Goal: Use online tool/utility: Utilize a website feature to perform a specific function

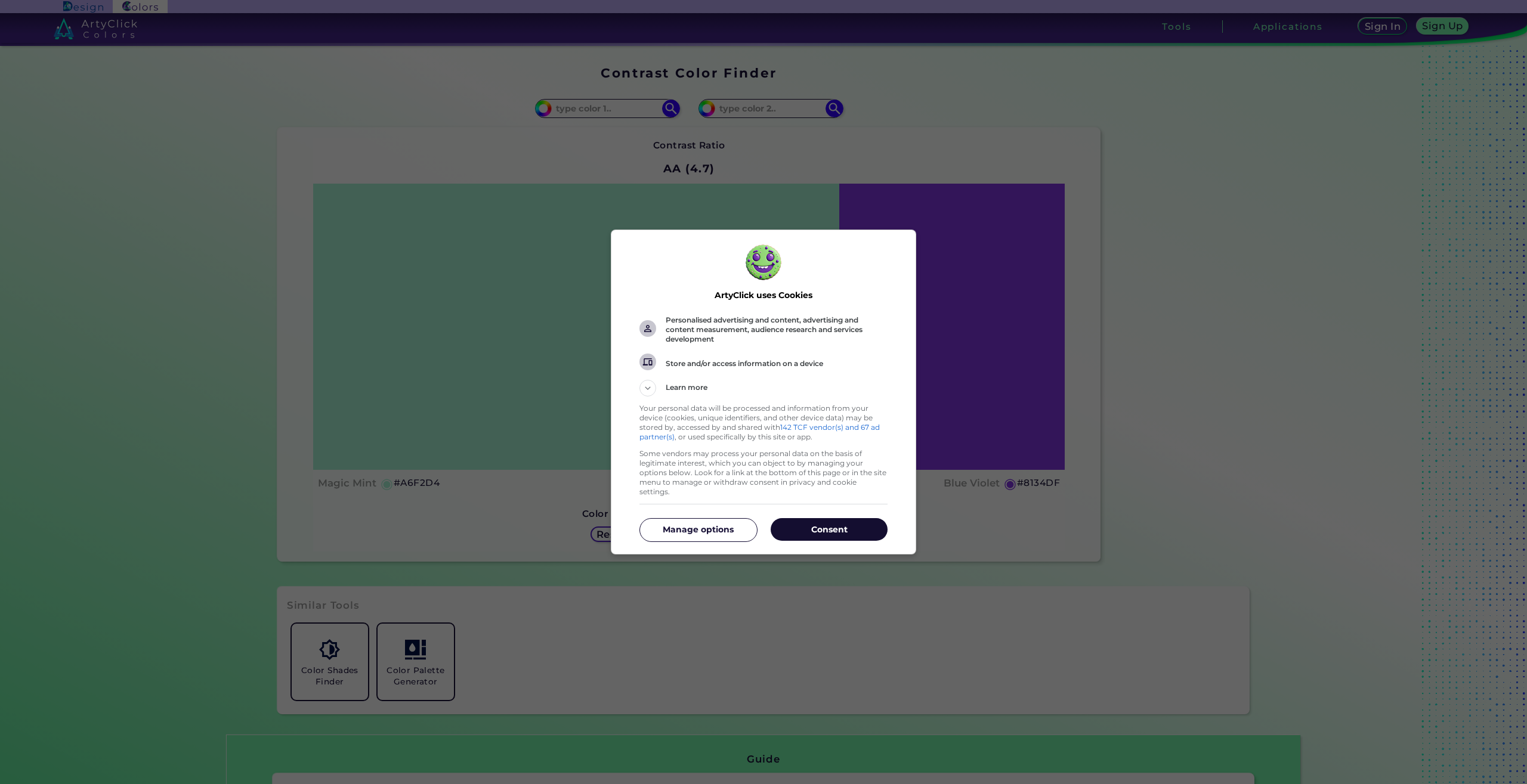
click at [834, 524] on p "Consent" at bounding box center [829, 529] width 117 height 12
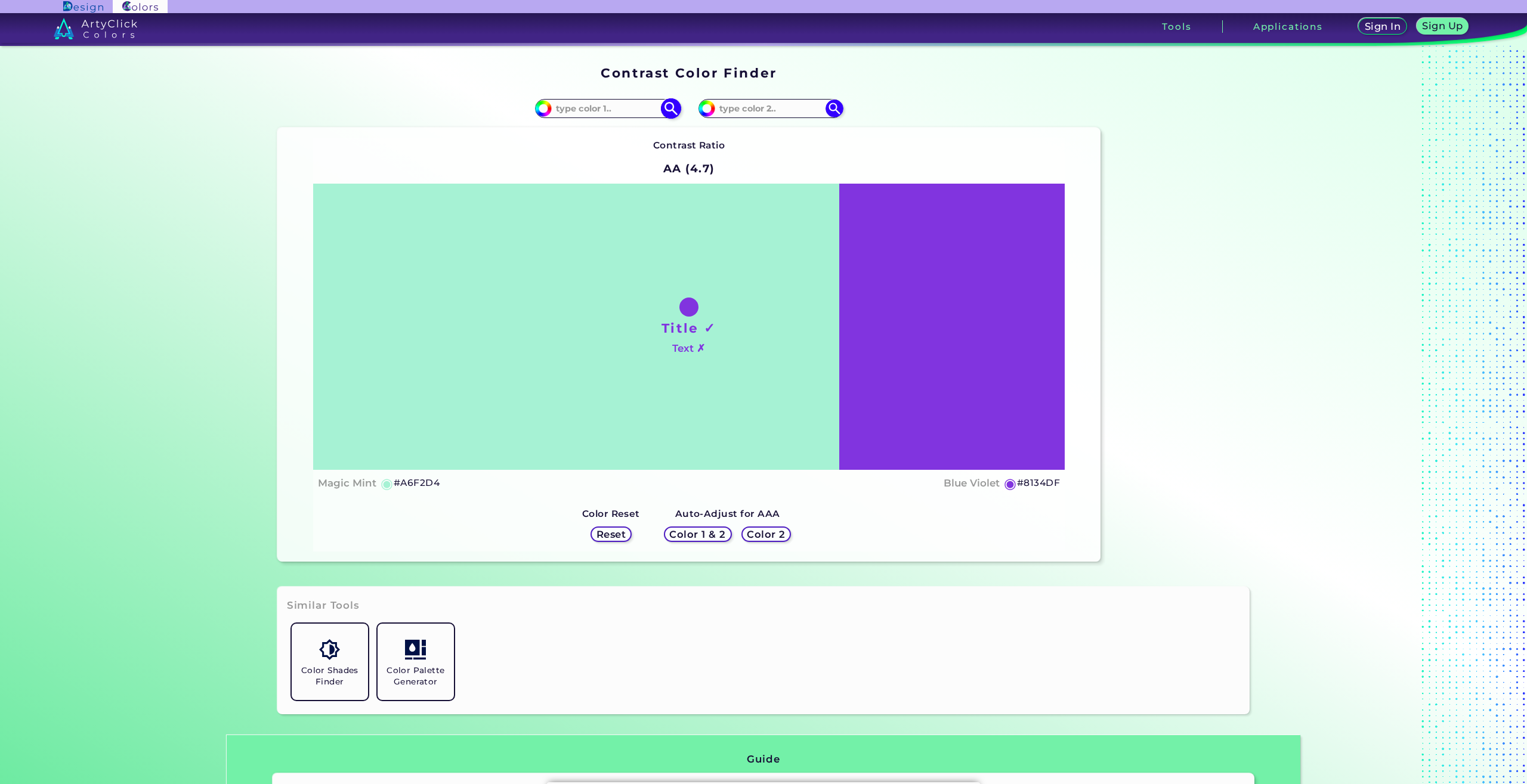
click at [608, 106] on input at bounding box center [607, 108] width 111 height 16
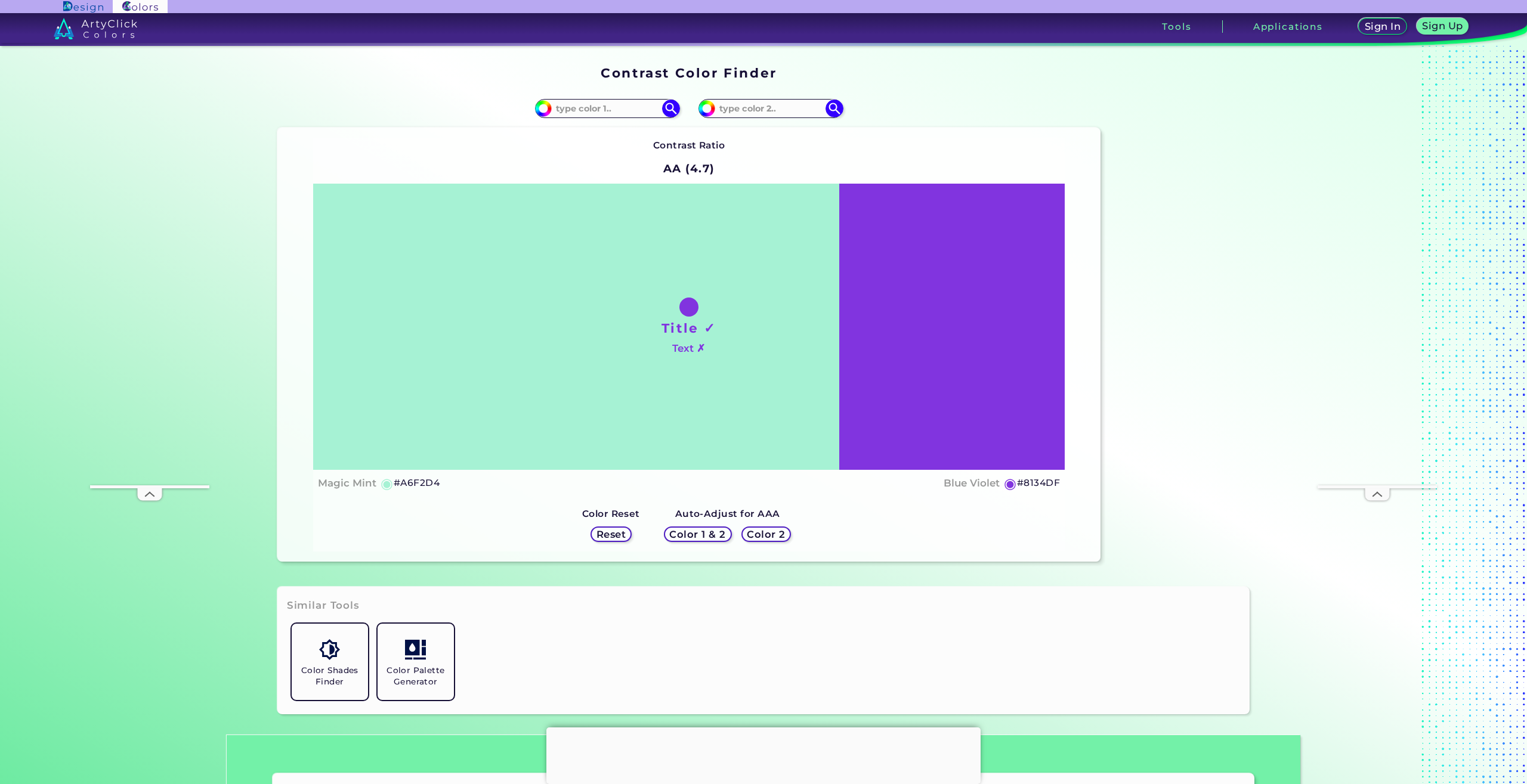
paste input "ff9dff"
click at [798, 107] on input at bounding box center [771, 108] width 111 height 16
click at [784, 115] on input at bounding box center [771, 108] width 111 height 16
click at [640, 117] on div "#a6f2d4 ff9dff" at bounding box center [607, 108] width 144 height 19
click at [554, 108] on input "ff9dff" at bounding box center [607, 108] width 111 height 16
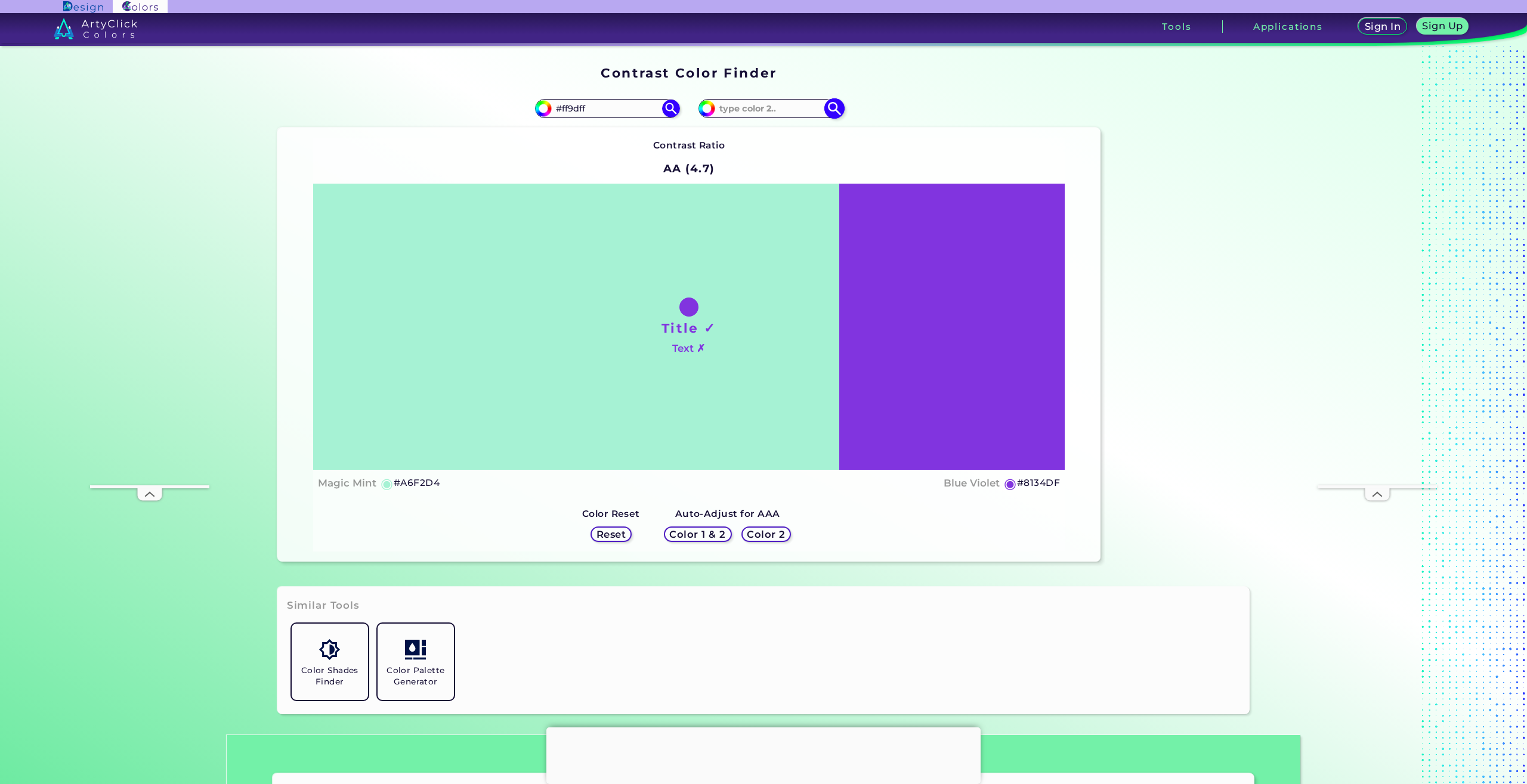
type input "#ff9dff"
click at [761, 108] on input at bounding box center [771, 108] width 111 height 16
click at [783, 109] on input at bounding box center [771, 108] width 111 height 16
type input "#fff"
click at [912, 108] on div "#8134df #fff" at bounding box center [895, 108] width 412 height 38
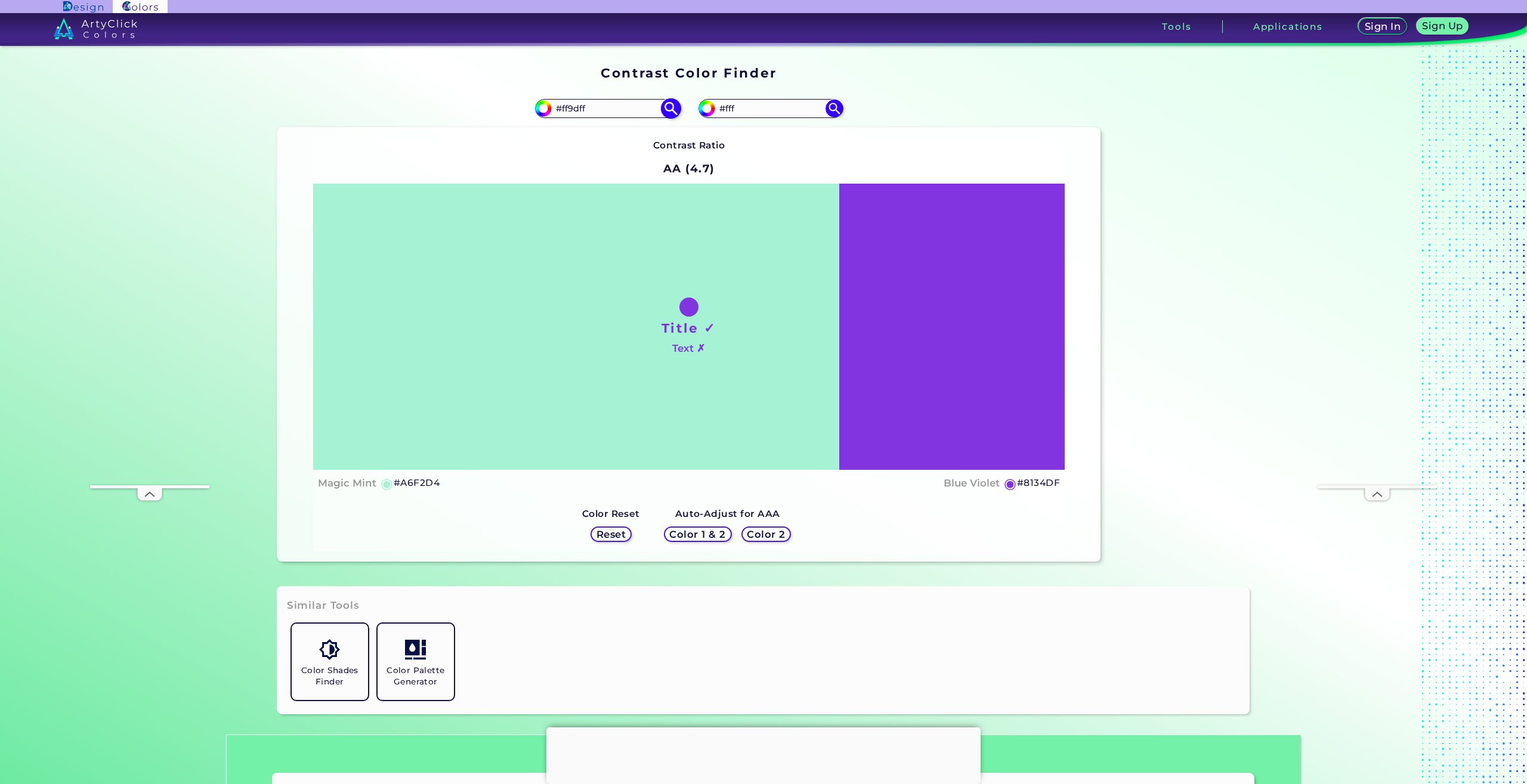
click at [668, 104] on img at bounding box center [671, 108] width 21 height 21
type input "#ff9dff"
type input "#FF9DFF"
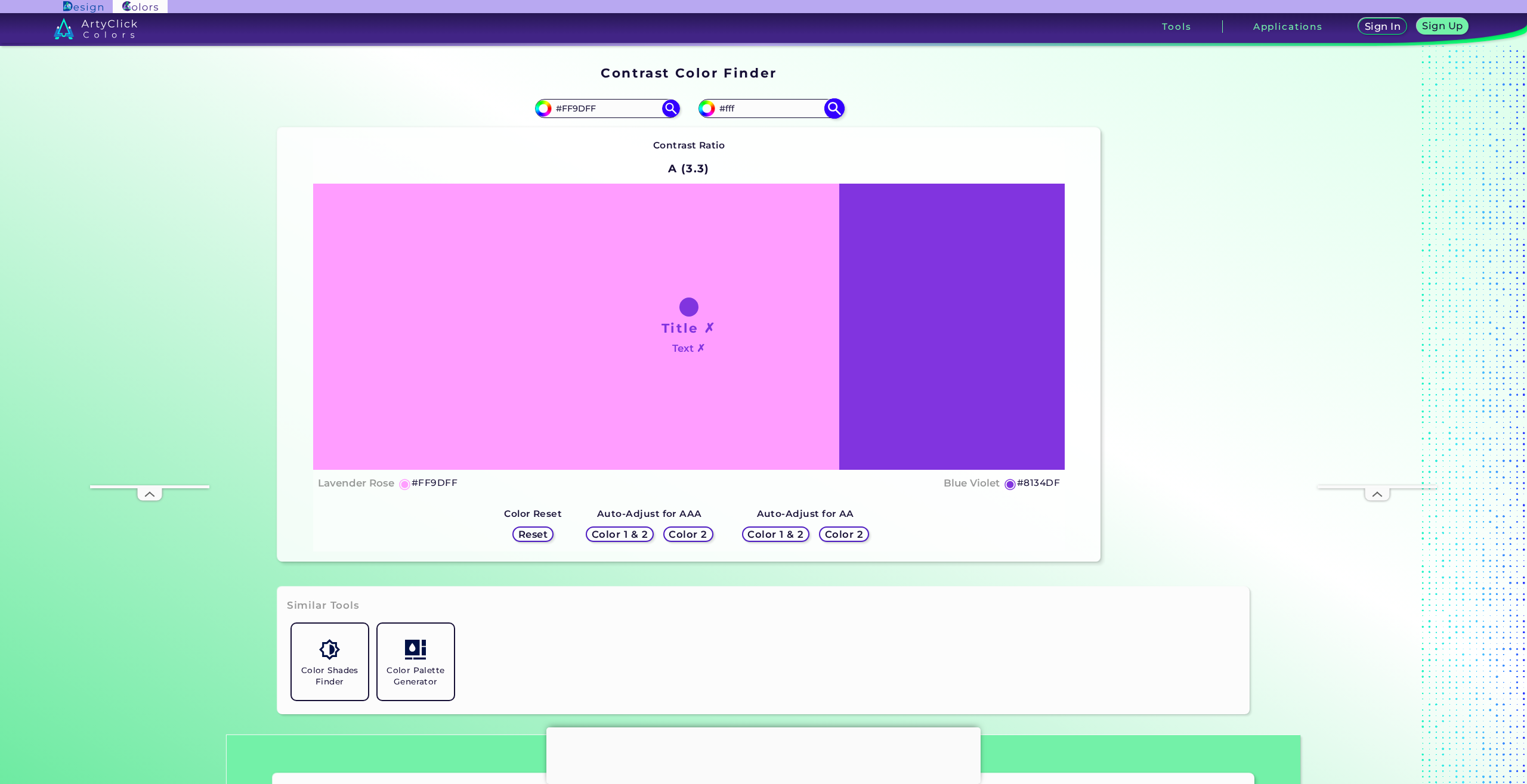
click at [834, 109] on img at bounding box center [834, 108] width 21 height 21
type input "#ffffff"
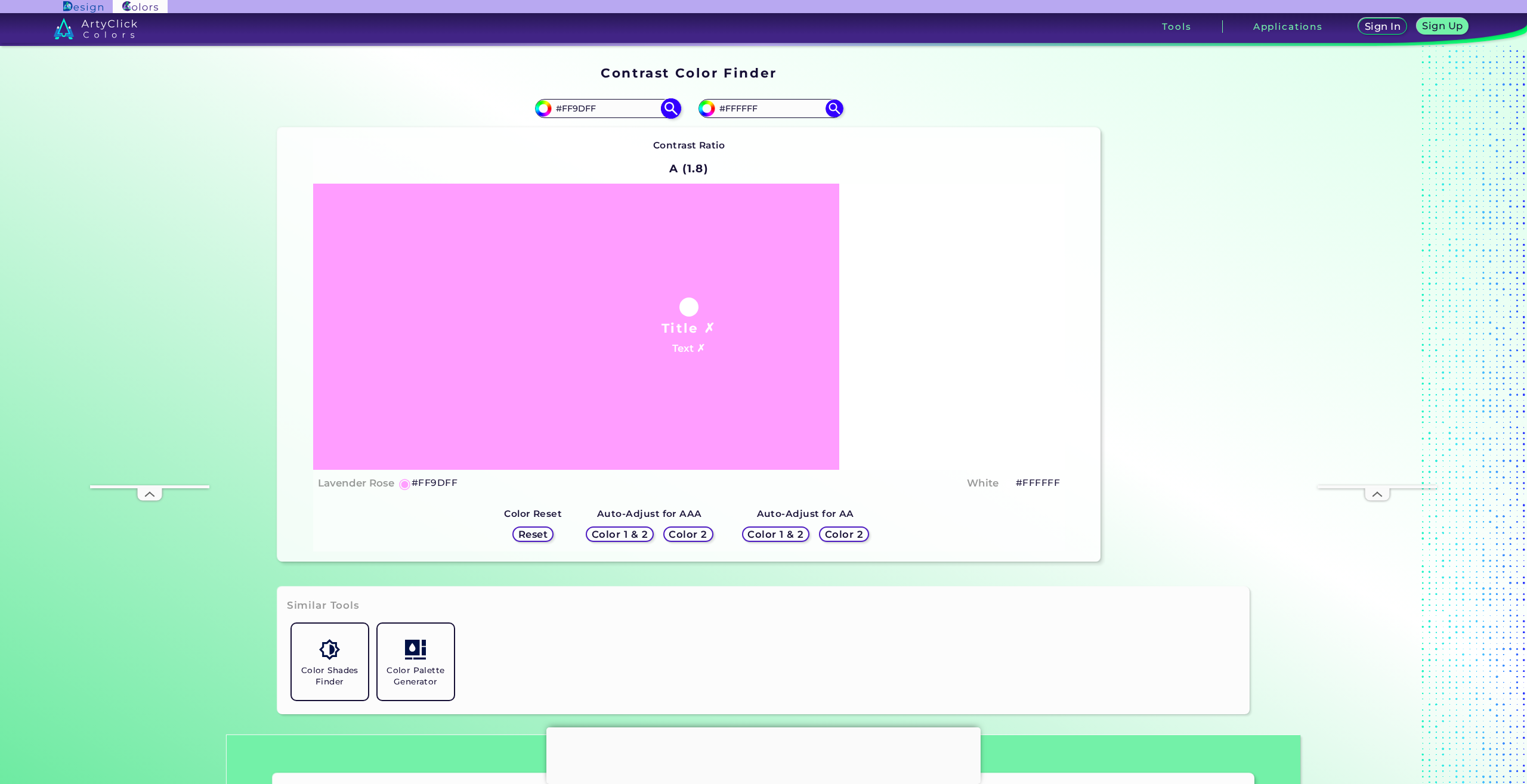
drag, startPoint x: 616, startPoint y: 109, endPoint x: 536, endPoint y: 108, distance: 80.0
click at [552, 108] on input "#FF9DFF" at bounding box center [607, 108] width 111 height 16
drag, startPoint x: 781, startPoint y: 110, endPoint x: 683, endPoint y: 110, distance: 98.0
click at [715, 110] on input "#FFFFFF" at bounding box center [771, 108] width 111 height 16
drag, startPoint x: 622, startPoint y: 110, endPoint x: 733, endPoint y: 112, distance: 111.0
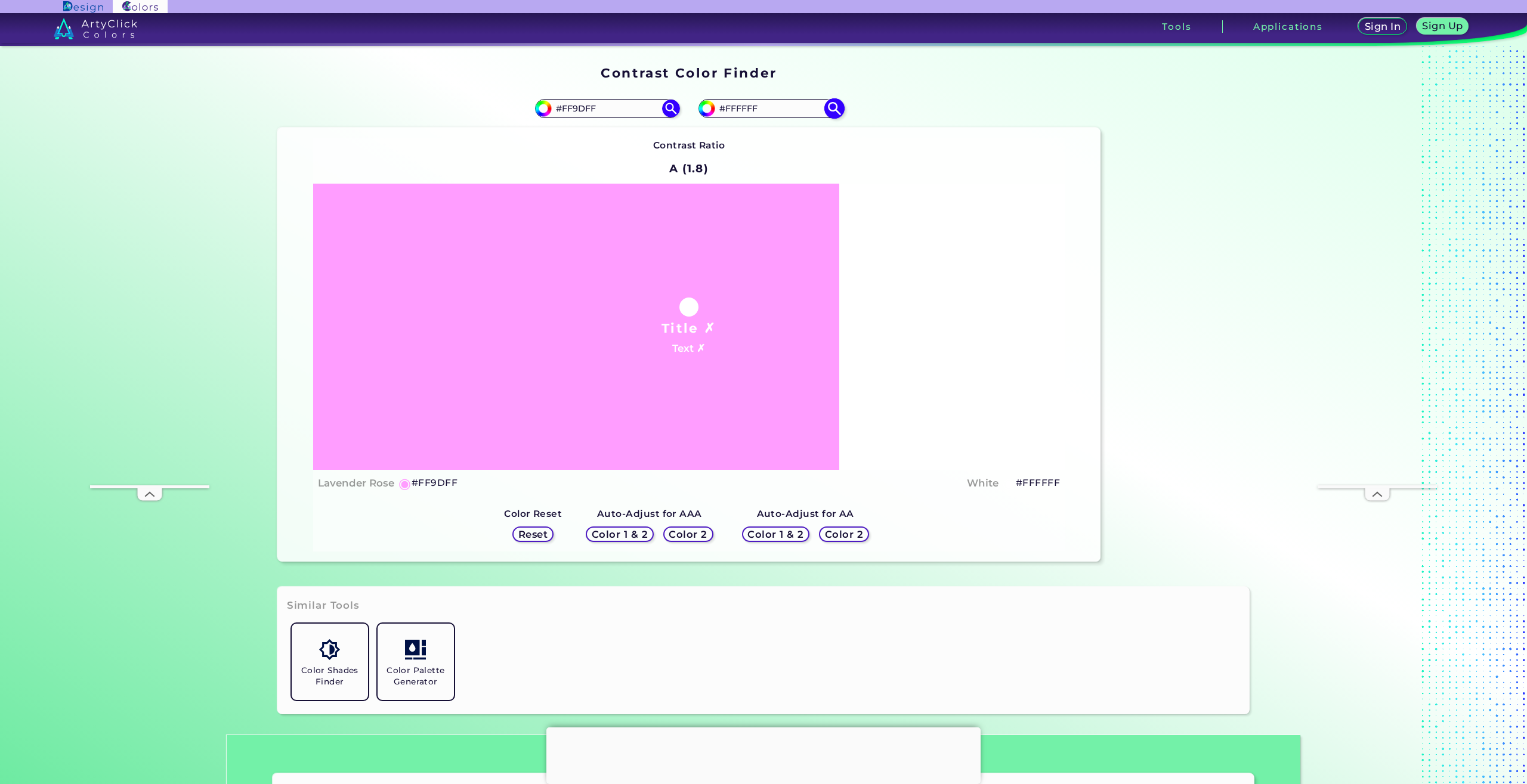
click at [585, 111] on input "#FF9DFF" at bounding box center [607, 108] width 111 height 16
drag, startPoint x: 763, startPoint y: 108, endPoint x: 681, endPoint y: 108, distance: 82.0
click at [715, 108] on input "#FFFFFF" at bounding box center [771, 108] width 111 height 16
paste input "26212D"
type input "#26212D"
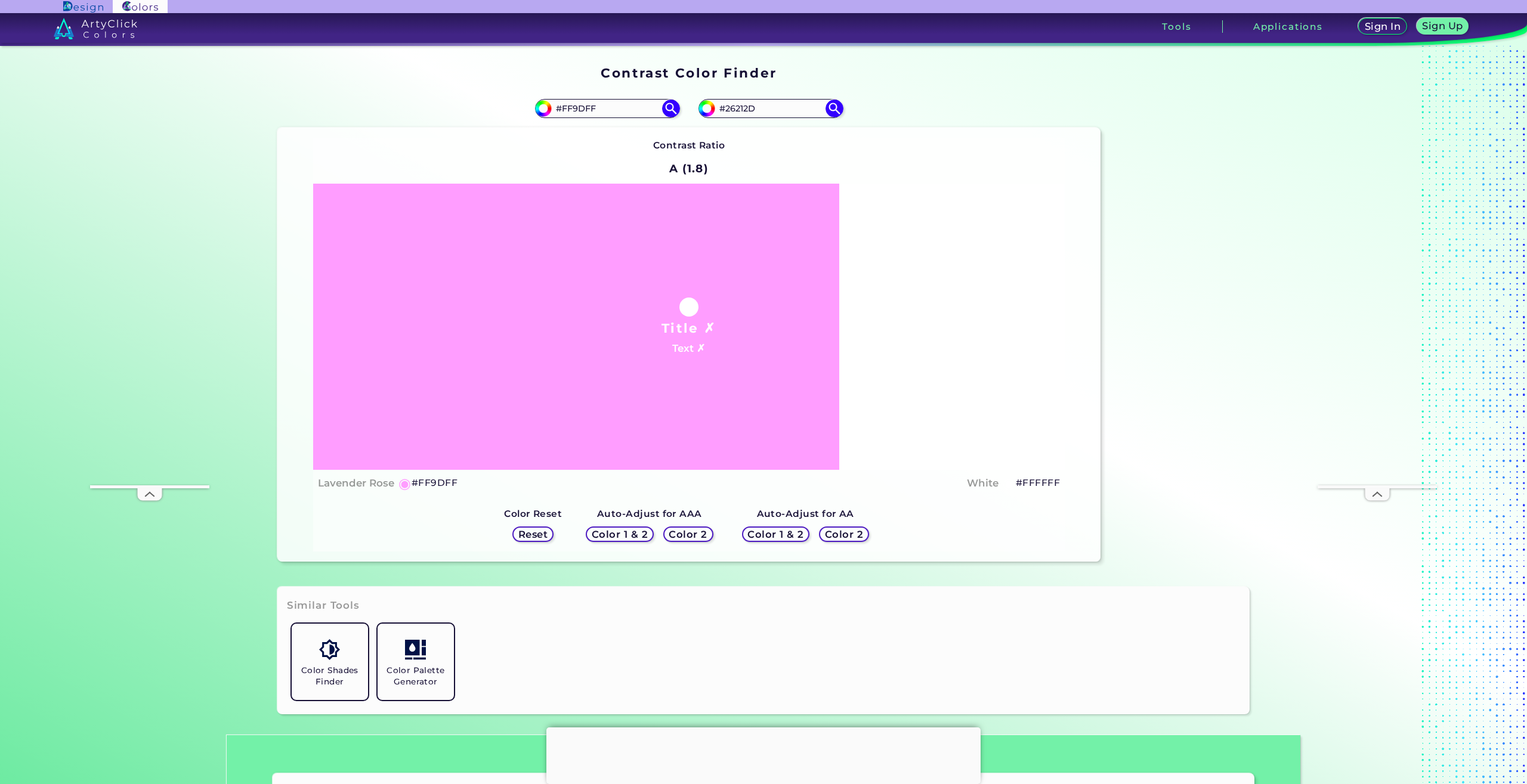
click at [911, 92] on div "#ffffff #26212D" at bounding box center [895, 108] width 412 height 38
click at [832, 109] on img at bounding box center [834, 108] width 21 height 21
type input "#26212d"
